Goal: Find specific page/section: Find specific page/section

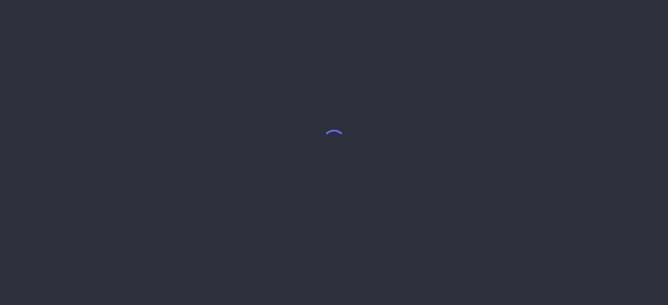
select select "8"
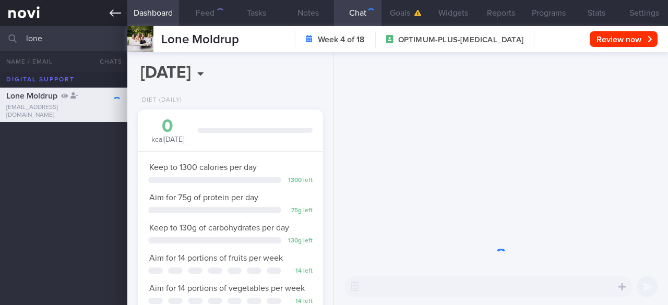
scroll to position [94, 159]
click at [55, 33] on input "lone" at bounding box center [334, 38] width 668 height 25
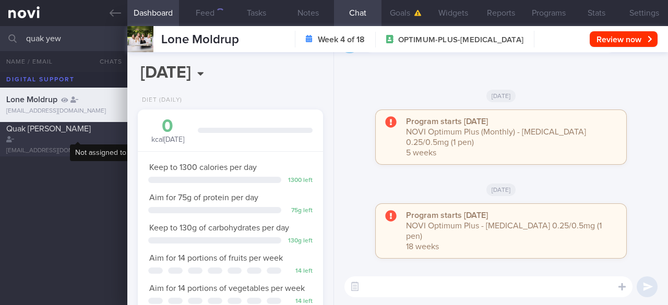
type input "quak yew"
click at [87, 147] on div "[EMAIL_ADDRESS][DOMAIN_NAME]" at bounding box center [63, 151] width 115 height 8
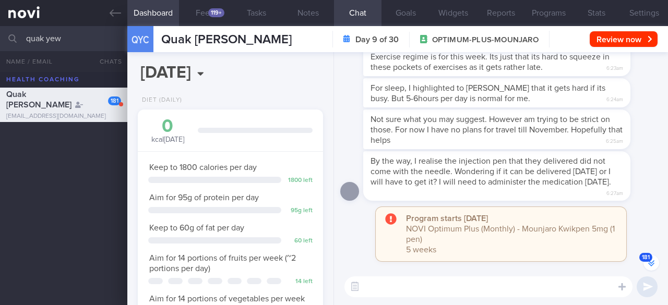
scroll to position [-52, 0]
